Goal: Transaction & Acquisition: Purchase product/service

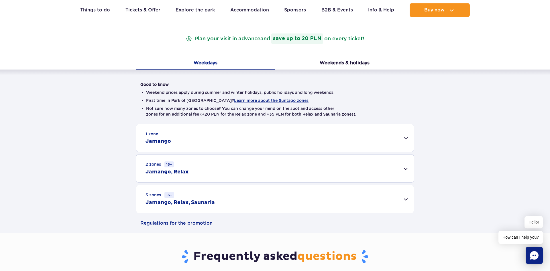
scroll to position [88, 0]
click at [317, 71] on div "Good to know Weekend prices apply during summer and winter holidays, public hol…" at bounding box center [275, 142] width 550 height 144
click at [320, 67] on button "Weekends & holidays" at bounding box center [344, 64] width 139 height 12
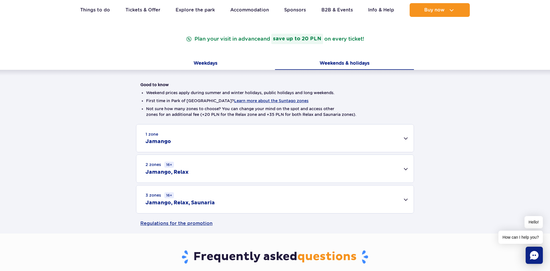
click at [226, 59] on button "Weekdays" at bounding box center [205, 64] width 139 height 12
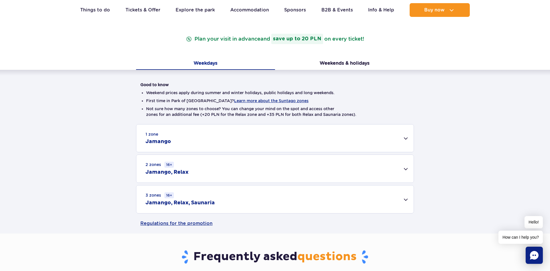
click at [226, 194] on div "3 zones 16+ Jamango, Relax, Saunaria" at bounding box center [274, 200] width 277 height 28
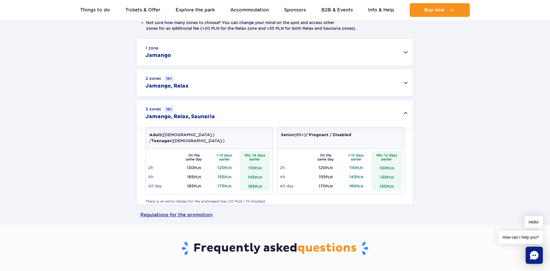
scroll to position [175, 0]
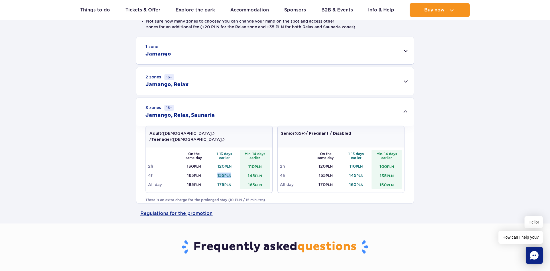
drag, startPoint x: 218, startPoint y: 171, endPoint x: 232, endPoint y: 170, distance: 14.3
click at [232, 171] on td "155 PLN" at bounding box center [224, 175] width 31 height 9
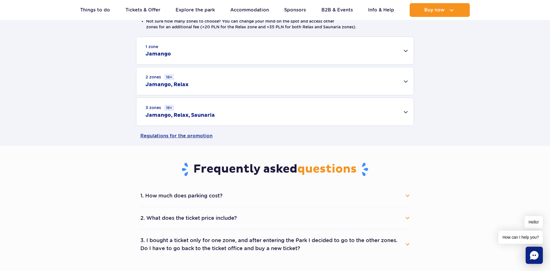
click at [222, 121] on div "3 zones 16+ Jamango, Relax, Saunaria" at bounding box center [274, 112] width 277 height 28
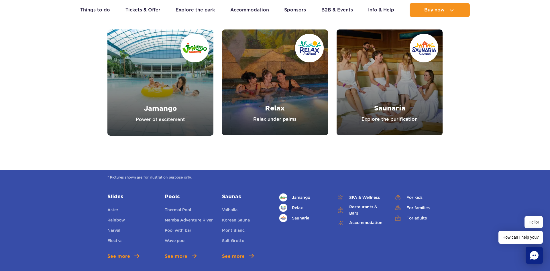
scroll to position [819, 0]
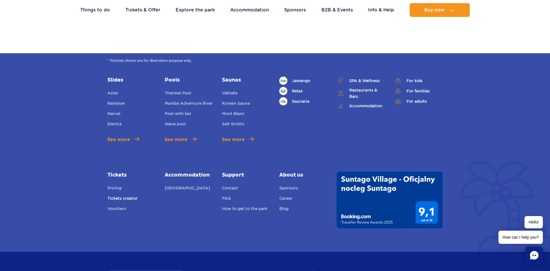
click at [112, 202] on link "Tickets creator" at bounding box center [122, 199] width 30 height 8
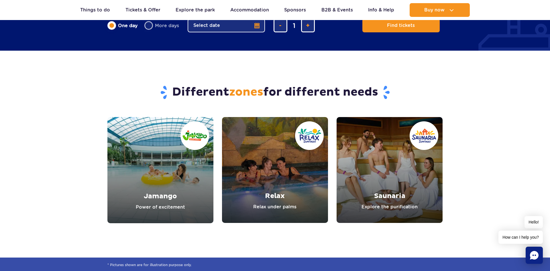
drag, startPoint x: 91, startPoint y: 186, endPoint x: 67, endPoint y: 72, distance: 116.9
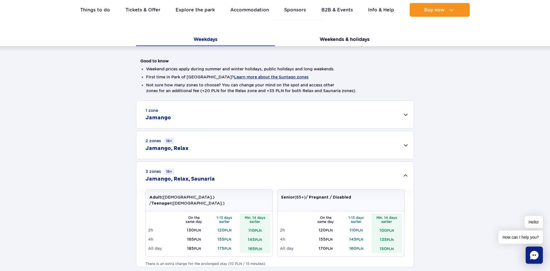
scroll to position [0, 0]
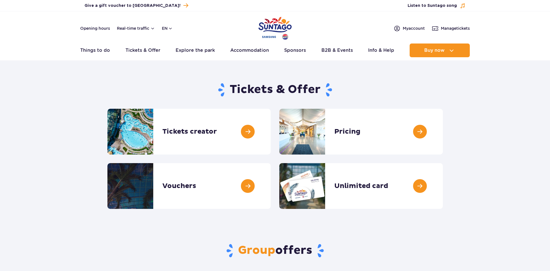
click at [269, 28] on img "Park of Poland" at bounding box center [275, 28] width 33 height 26
